Goal: Navigation & Orientation: Find specific page/section

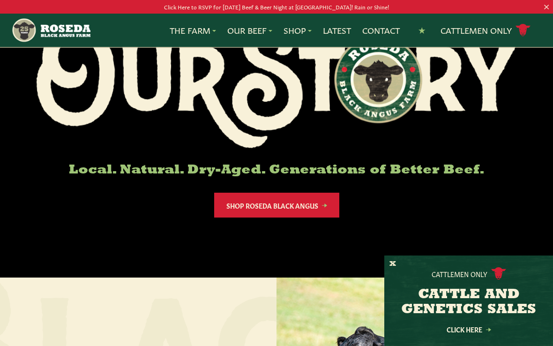
scroll to position [119, 0]
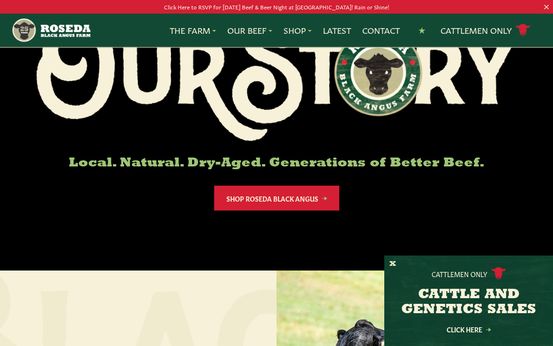
click at [318, 198] on link "Shop Roseda Black Angus" at bounding box center [276, 198] width 125 height 25
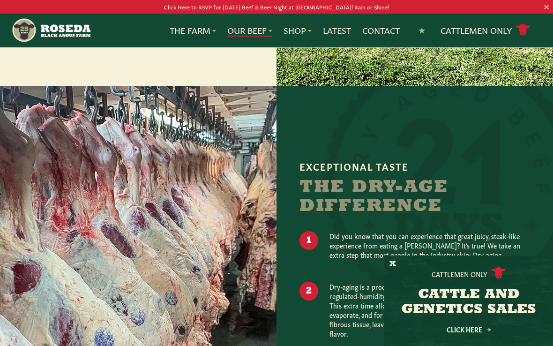
scroll to position [613, 0]
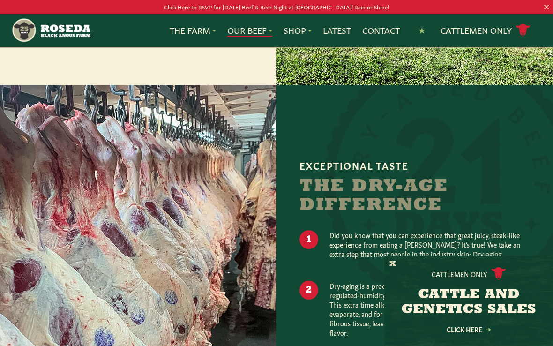
click at [500, 216] on div "Exceptional Taste The Dry-Age Difference Did you know that you can experience t…" at bounding box center [414, 299] width 231 height 278
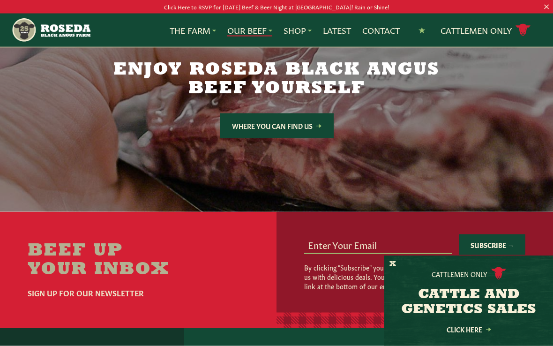
scroll to position [1619, 0]
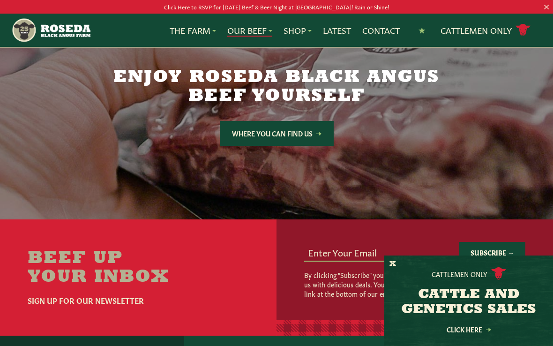
click at [308, 121] on link "Where You Can Find Us" at bounding box center [277, 133] width 114 height 25
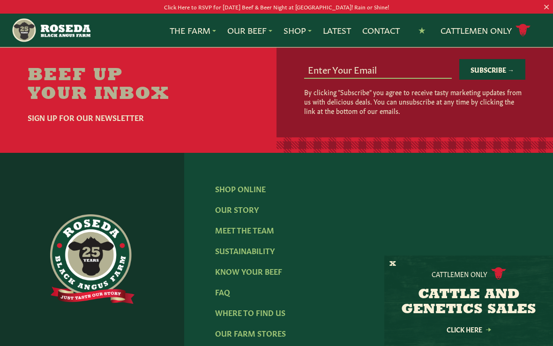
scroll to position [841, 0]
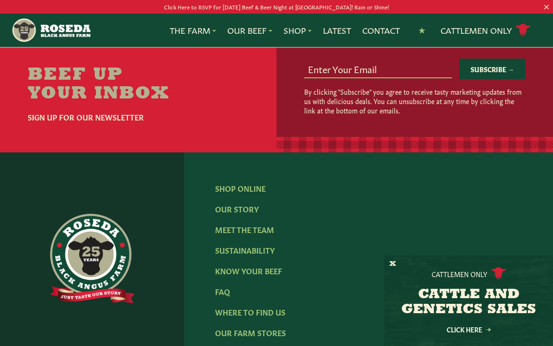
click at [229, 234] on link "Meet The Team" at bounding box center [244, 229] width 59 height 10
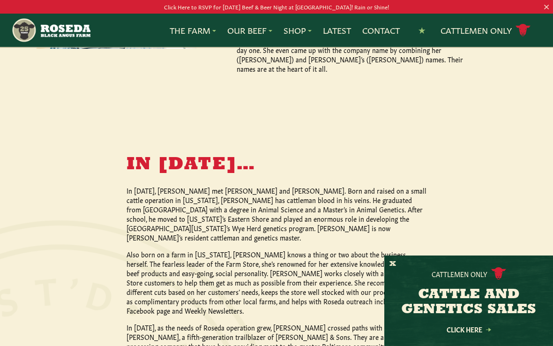
scroll to position [712, 0]
click at [90, 282] on div at bounding box center [215, 350] width 608 height 458
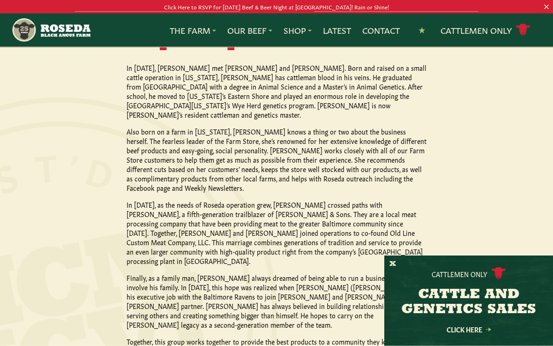
scroll to position [836, 0]
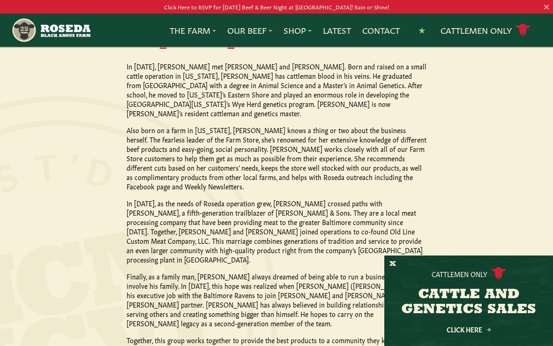
click at [96, 264] on div at bounding box center [215, 225] width 608 height 458
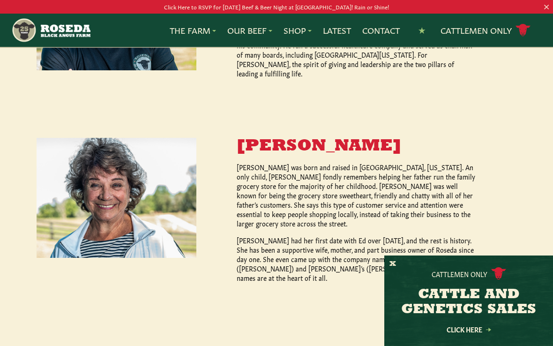
scroll to position [520, 0]
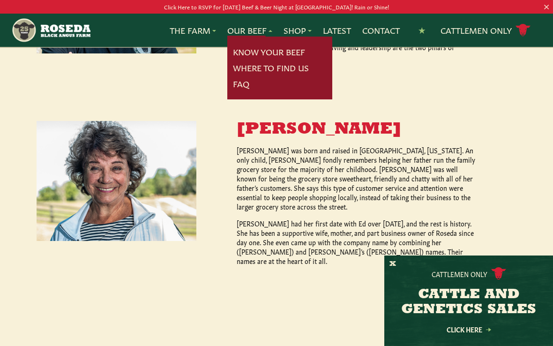
click at [298, 47] on link "Know Your Beef" at bounding box center [269, 52] width 72 height 12
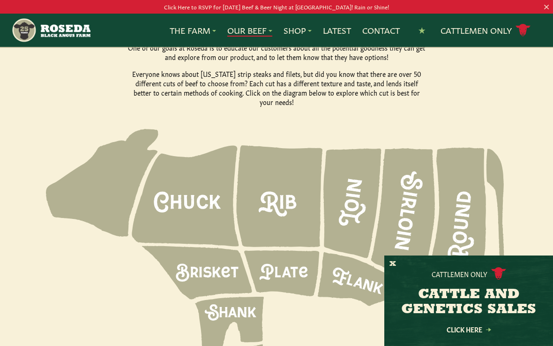
scroll to position [1166, 0]
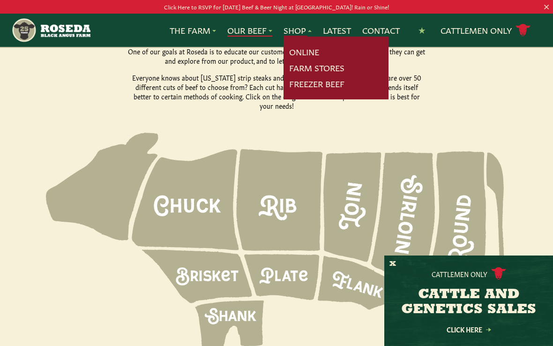
click at [303, 49] on link "Online" at bounding box center [304, 52] width 30 height 12
